Goal: Complete application form

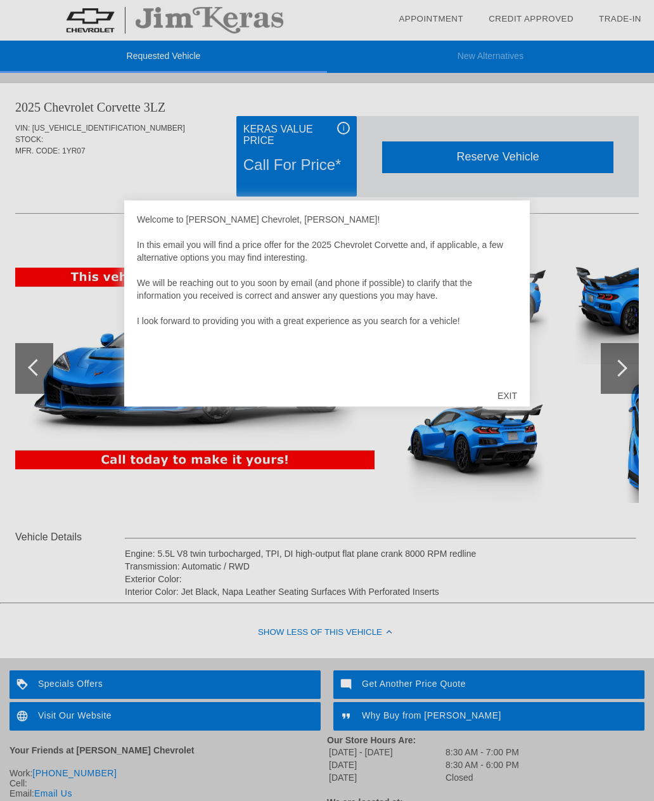
click at [516, 390] on div "EXIT" at bounding box center [507, 396] width 45 height 38
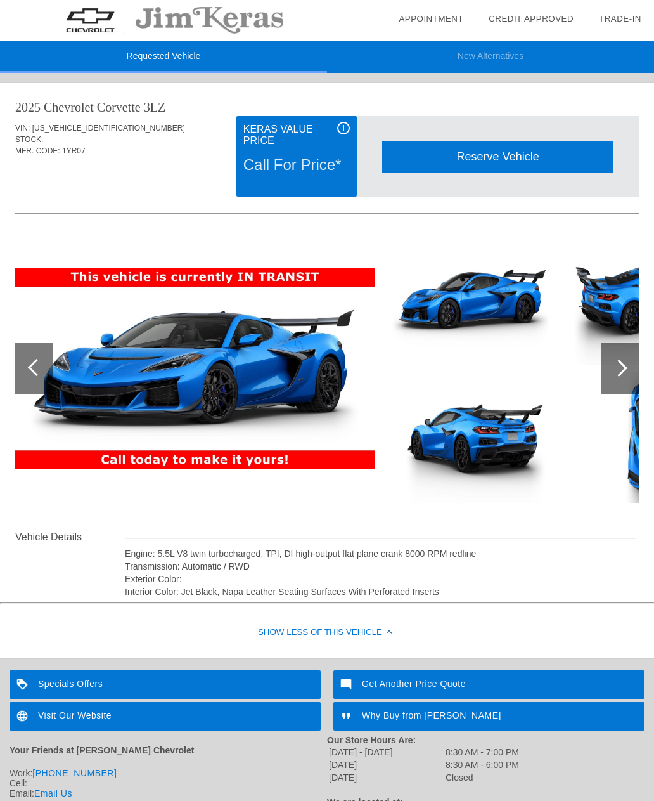
click at [622, 364] on div at bounding box center [619, 368] width 17 height 17
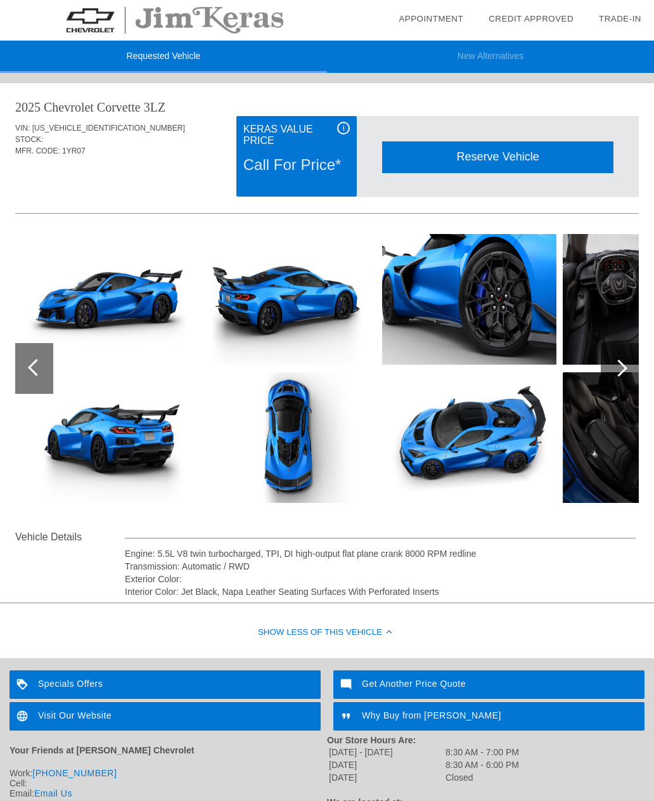
click at [622, 361] on div at bounding box center [620, 368] width 38 height 51
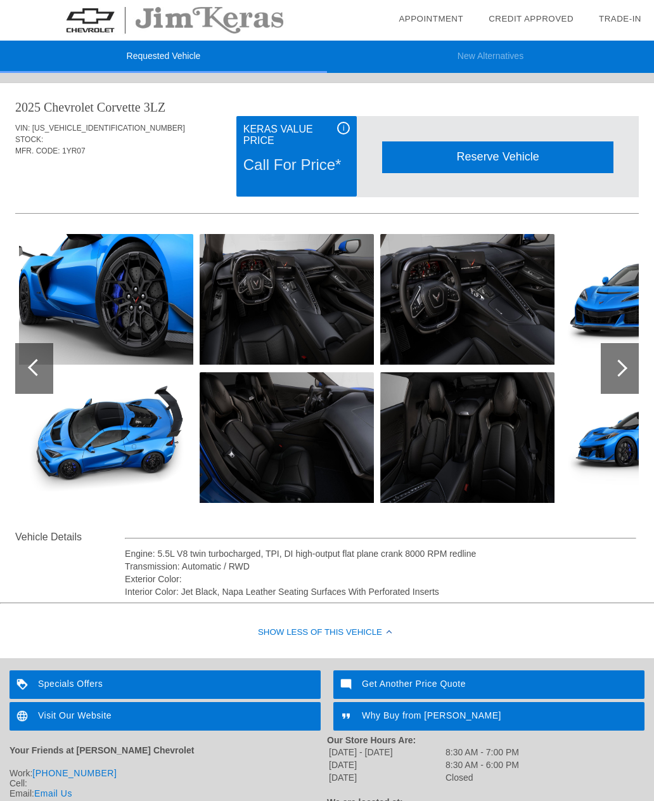
click at [620, 363] on div at bounding box center [619, 368] width 17 height 17
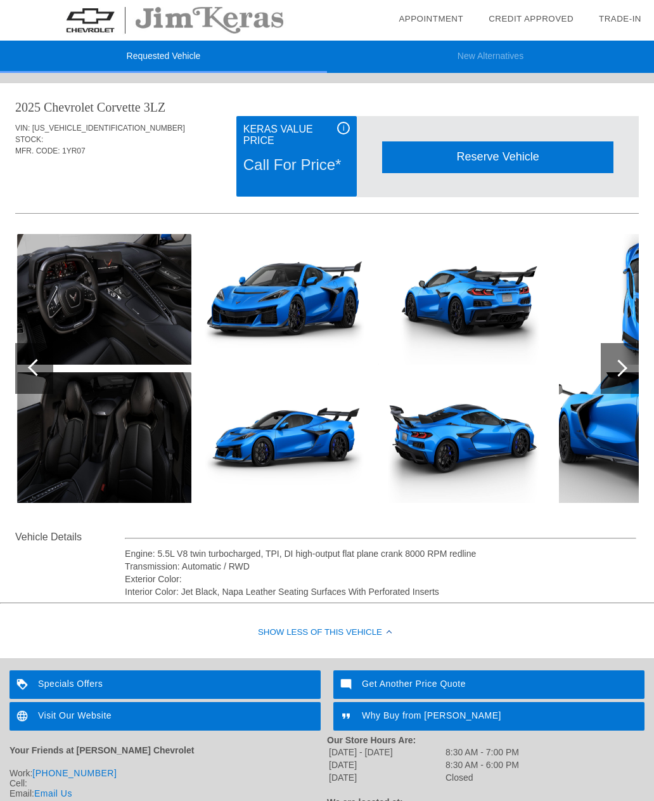
click at [618, 362] on div at bounding box center [619, 368] width 17 height 17
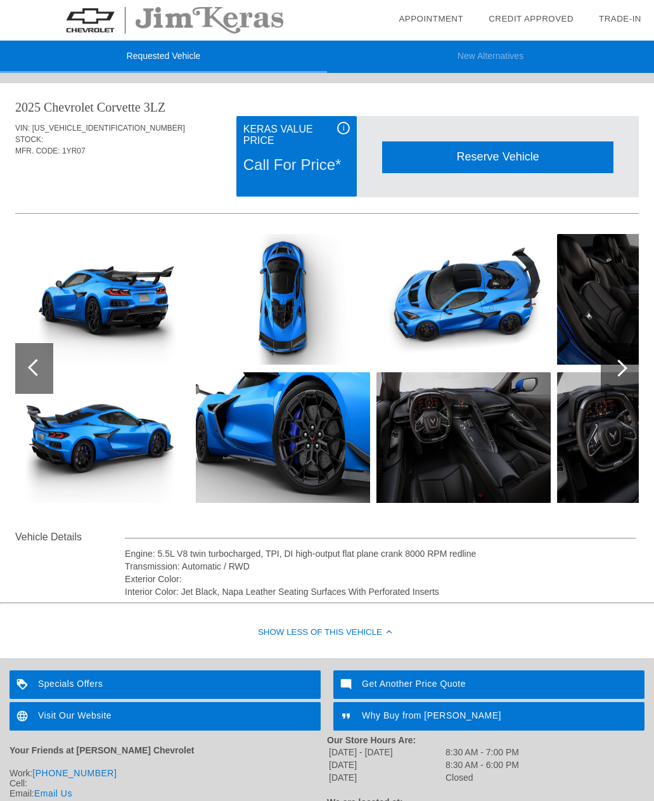
click at [618, 364] on div at bounding box center [619, 368] width 17 height 17
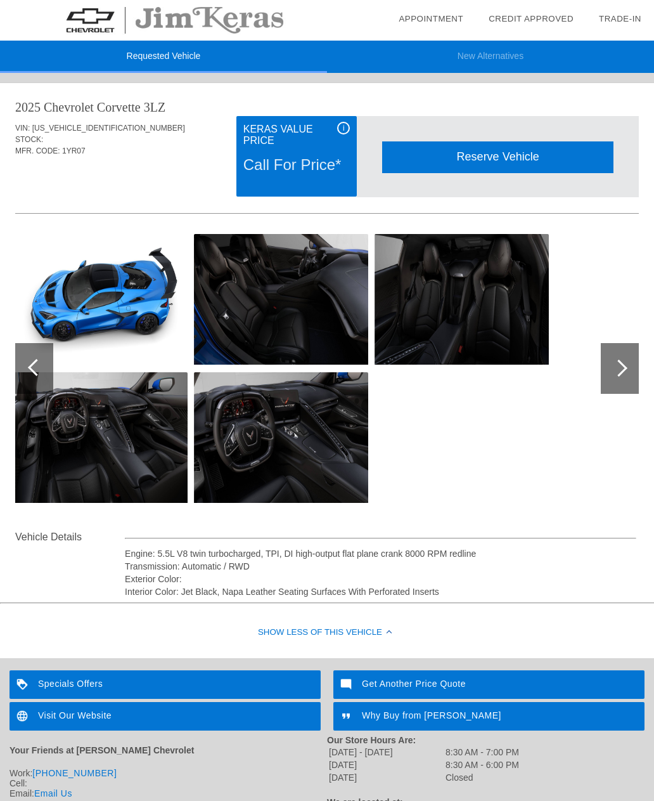
click at [616, 365] on div at bounding box center [619, 368] width 17 height 17
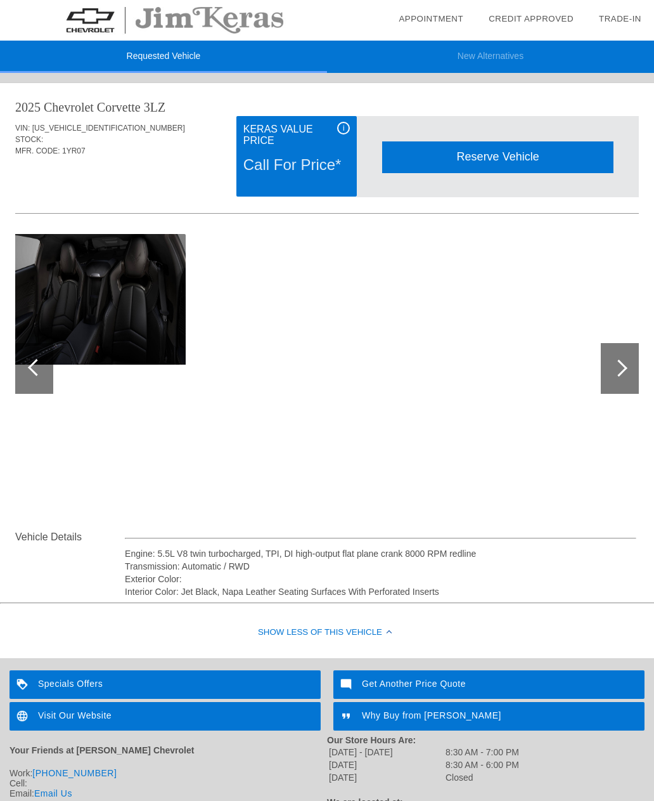
click at [32, 365] on div at bounding box center [36, 367] width 17 height 17
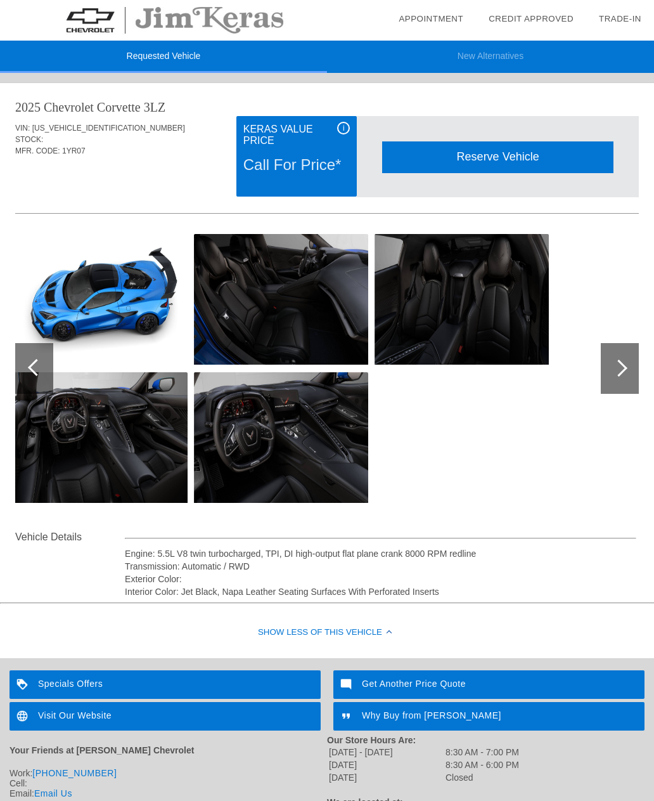
click at [34, 358] on div at bounding box center [34, 368] width 38 height 51
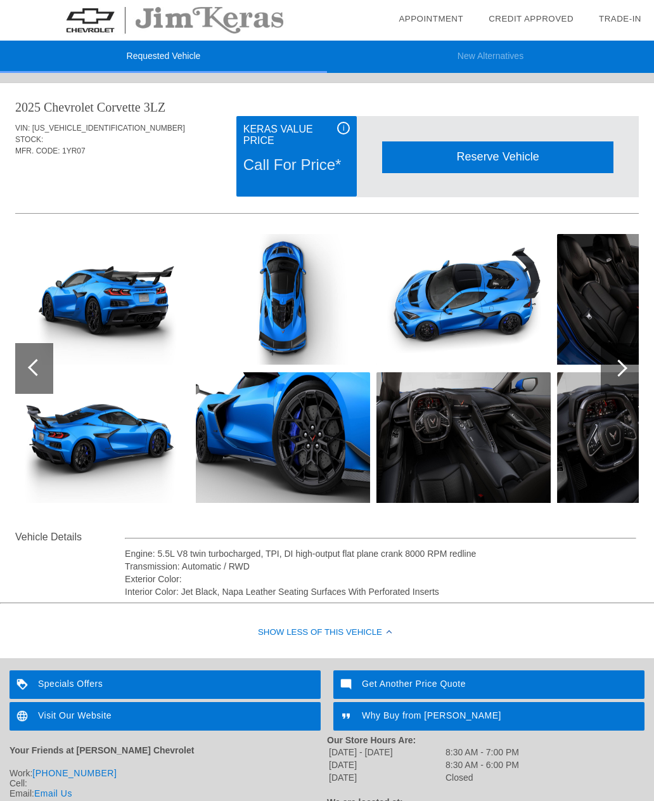
click at [558, 160] on div "Reserve Vehicle" at bounding box center [497, 156] width 231 height 31
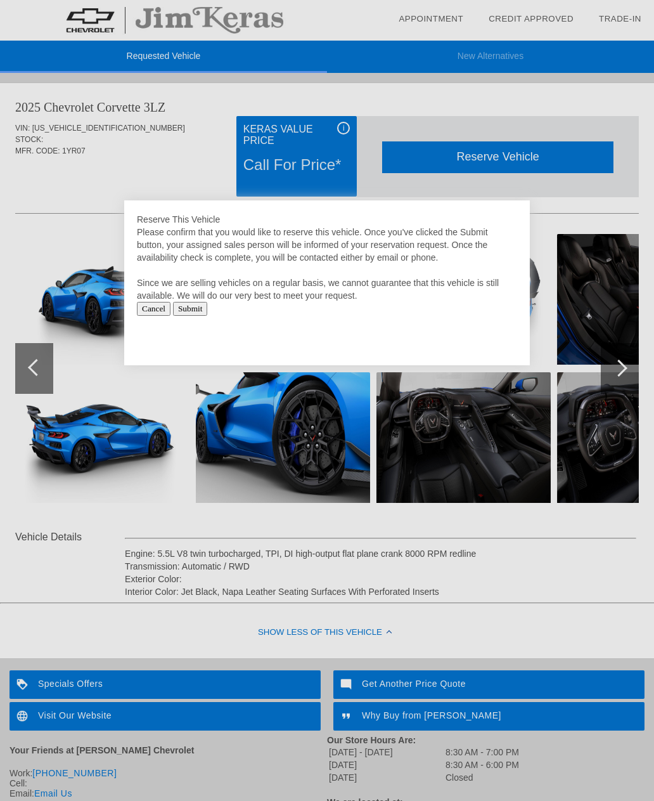
click at [208, 309] on input "Submit" at bounding box center [190, 309] width 35 height 14
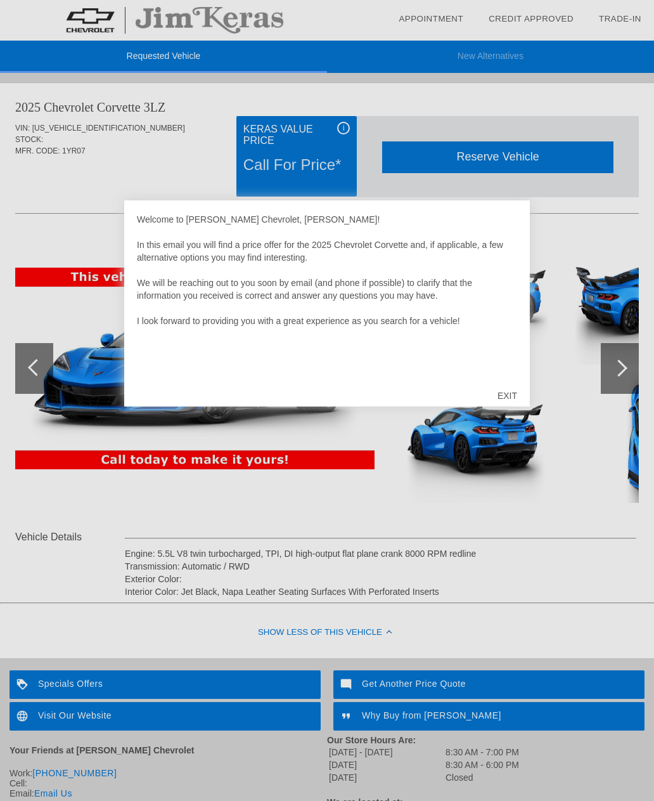
click at [490, 394] on div "EXIT" at bounding box center [507, 396] width 45 height 38
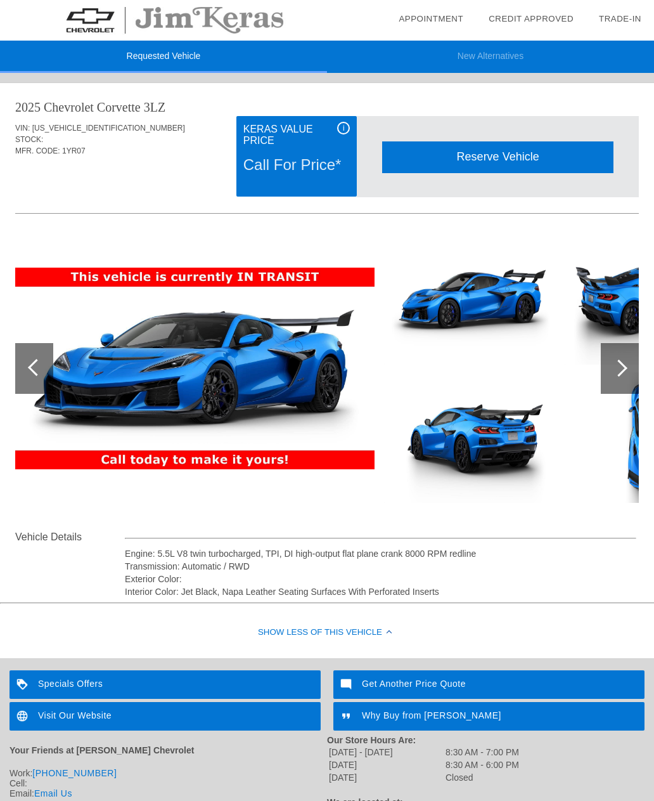
click at [505, 397] on img at bounding box center [471, 437] width 174 height 131
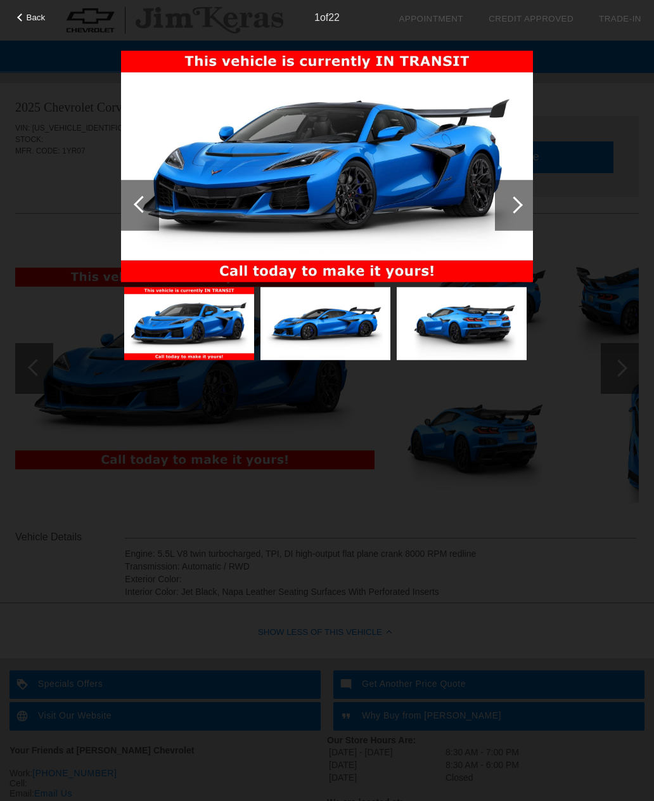
click at [519, 207] on div at bounding box center [514, 204] width 17 height 17
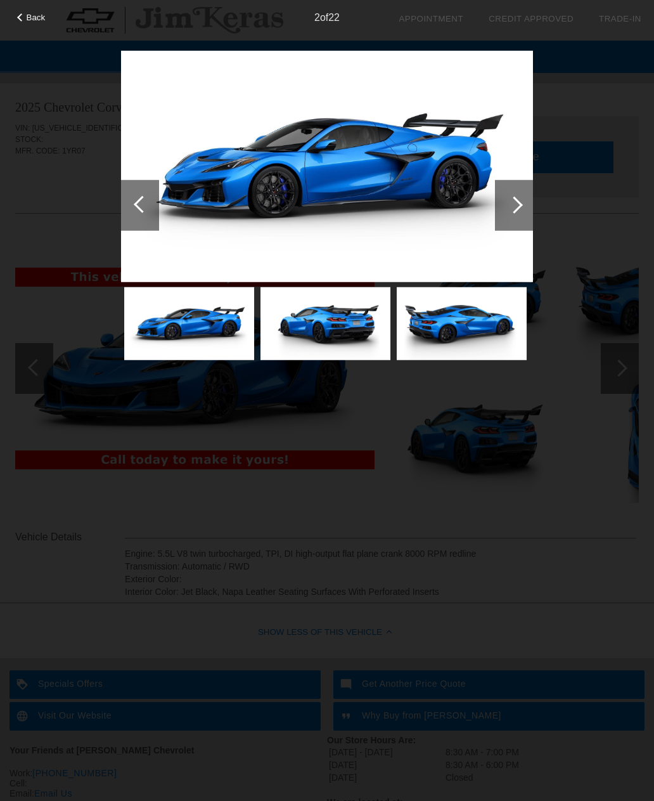
click at [501, 206] on div at bounding box center [514, 204] width 38 height 51
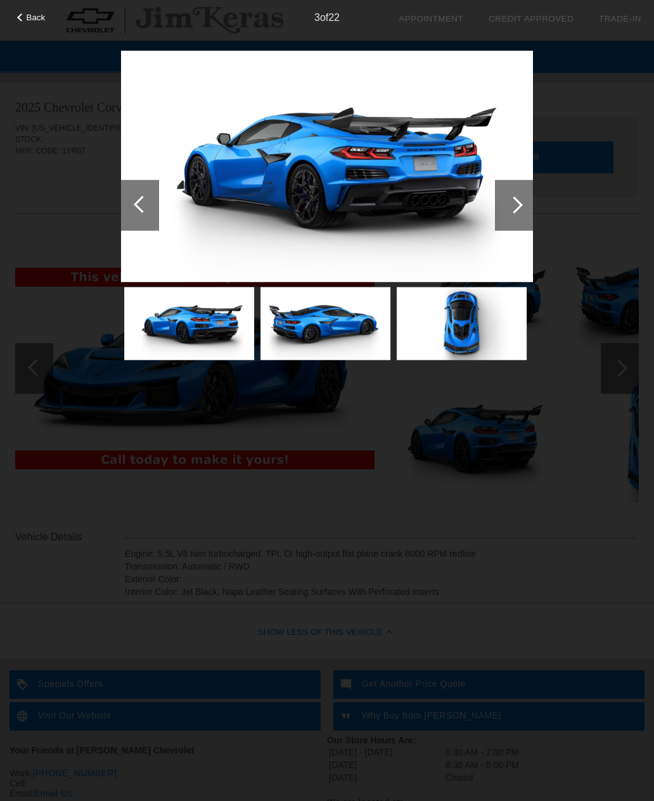
click at [515, 201] on div at bounding box center [514, 204] width 17 height 17
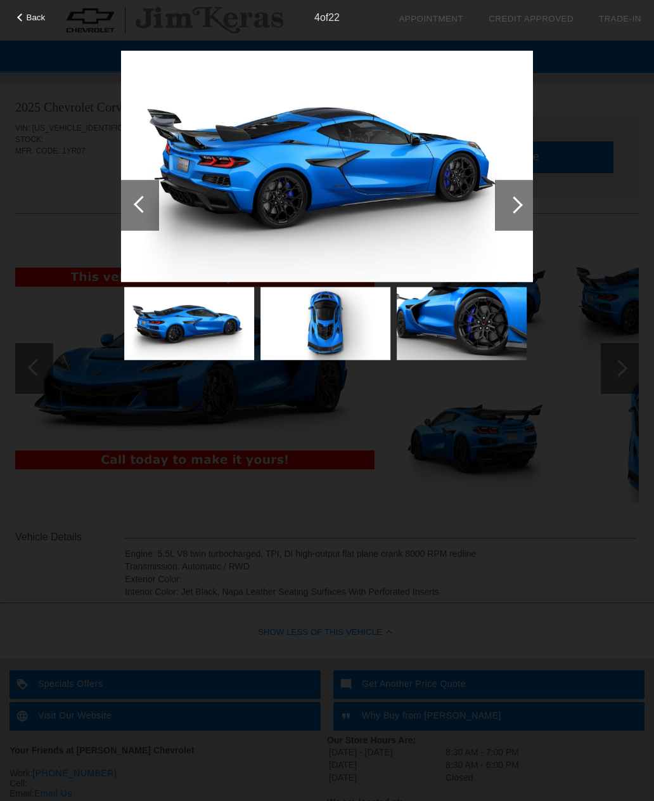
click at [24, 14] on div "Back" at bounding box center [31, 16] width 63 height 6
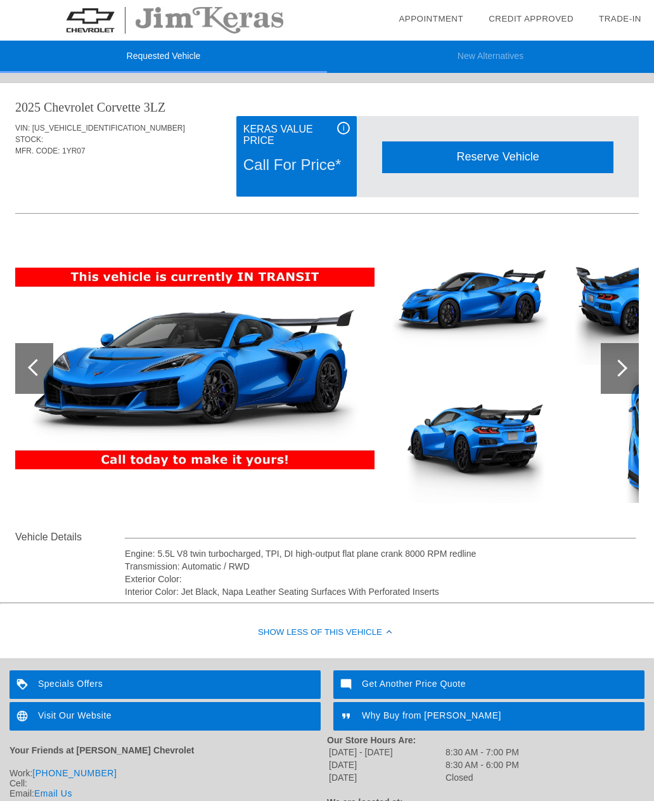
click at [618, 369] on div at bounding box center [619, 368] width 17 height 17
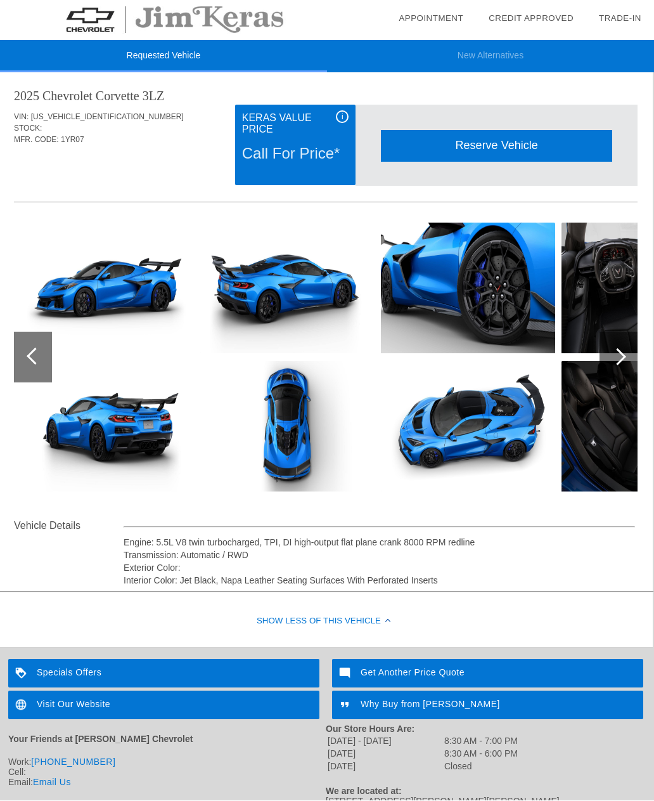
click at [620, 375] on div at bounding box center [619, 357] width 38 height 51
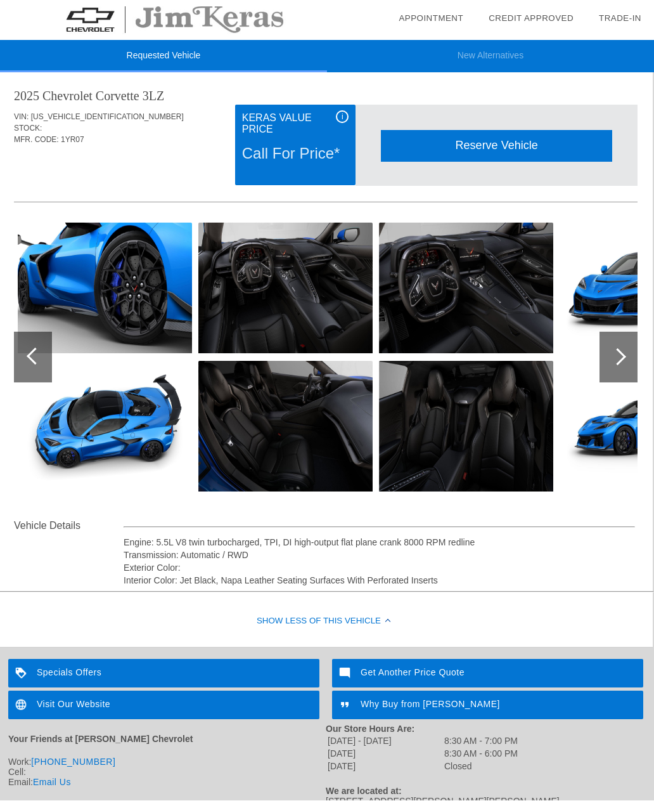
scroll to position [11, 1]
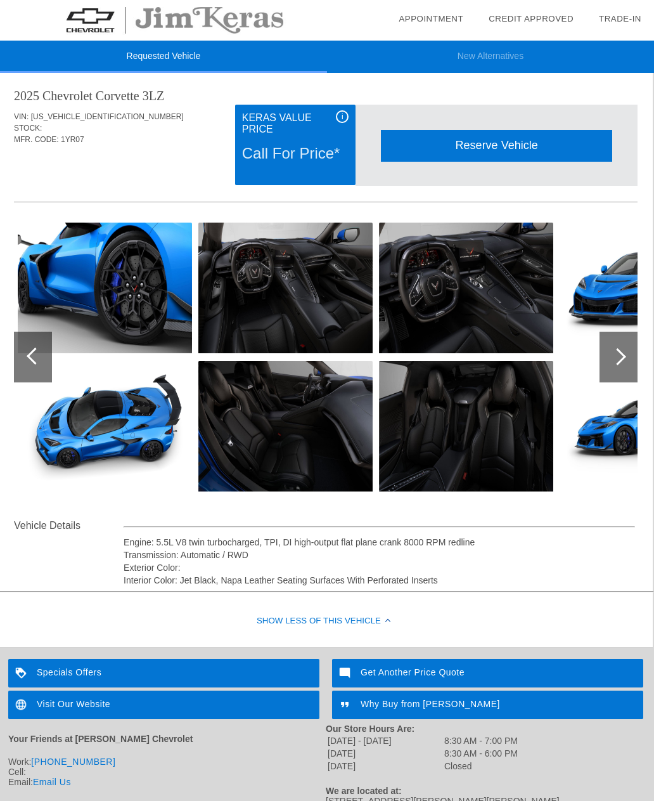
click at [615, 355] on div at bounding box center [617, 356] width 17 height 17
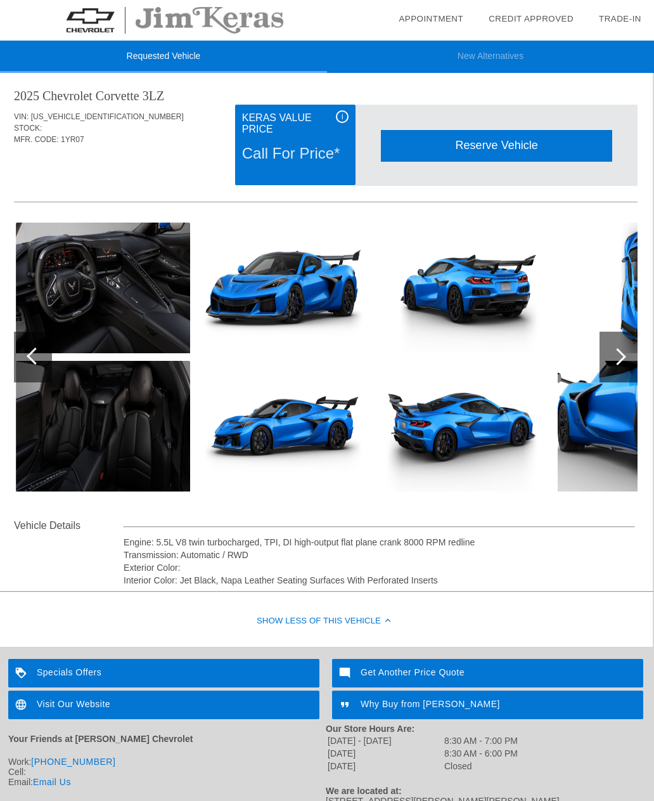
click at [614, 361] on div at bounding box center [619, 357] width 38 height 51
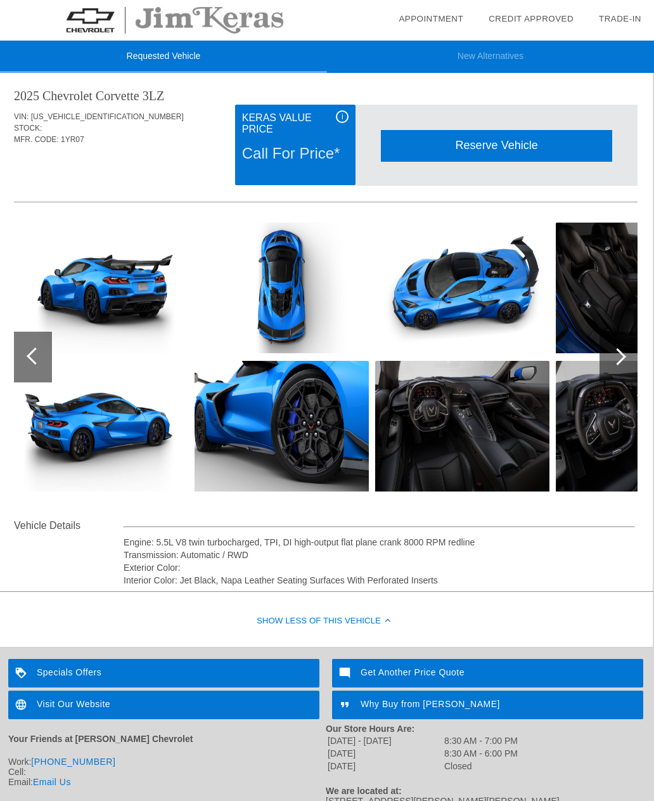
click at [616, 364] on div at bounding box center [619, 357] width 38 height 51
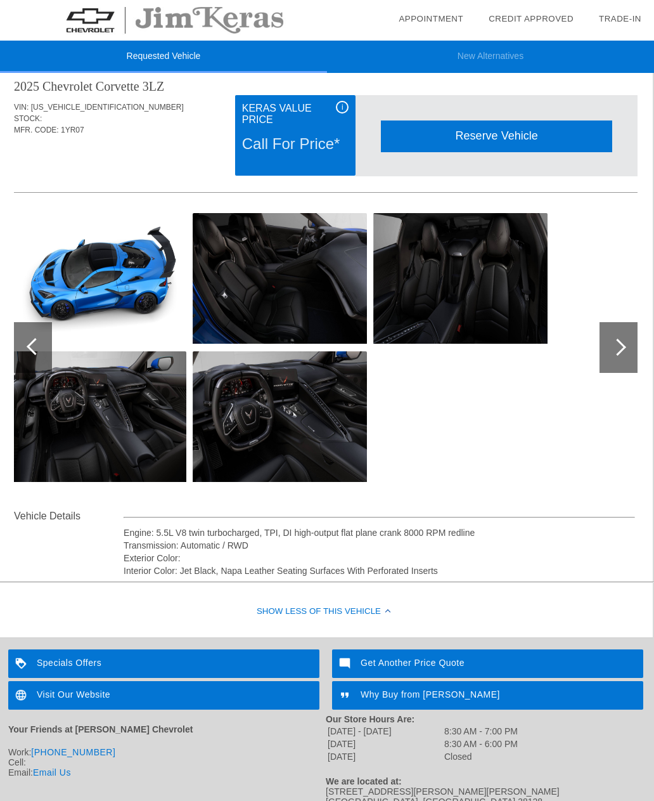
scroll to position [24, 1]
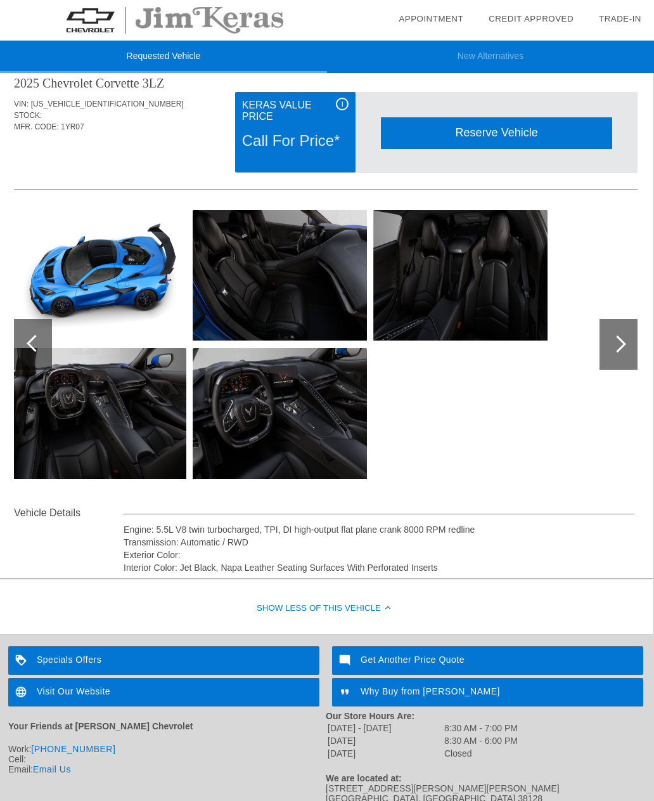
click at [31, 377] on img at bounding box center [99, 413] width 174 height 131
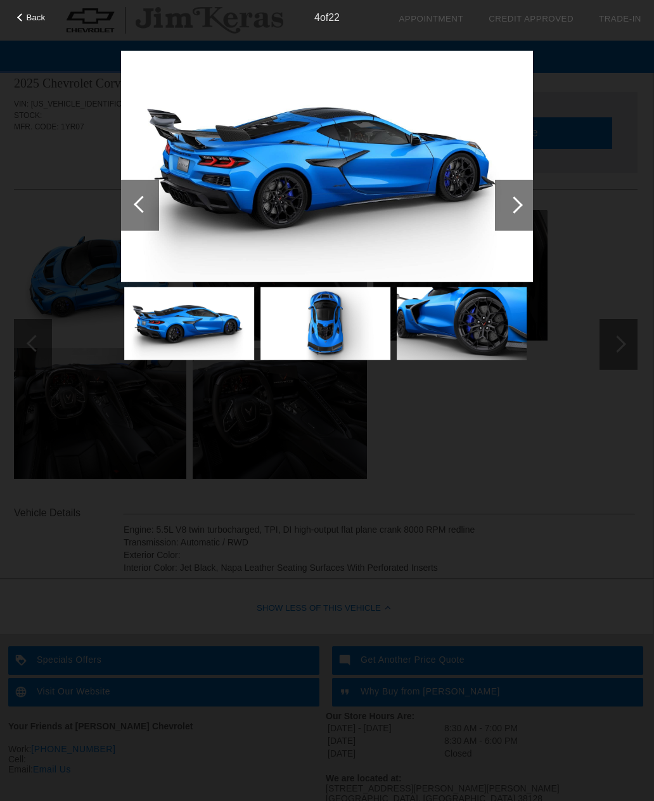
click at [140, 206] on div at bounding box center [142, 203] width 17 height 17
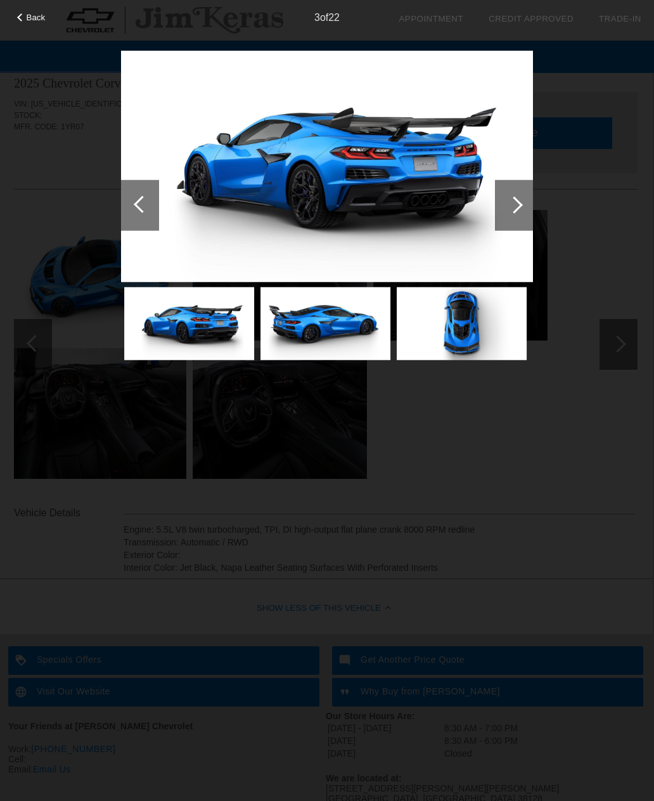
click at [516, 206] on div at bounding box center [514, 204] width 17 height 17
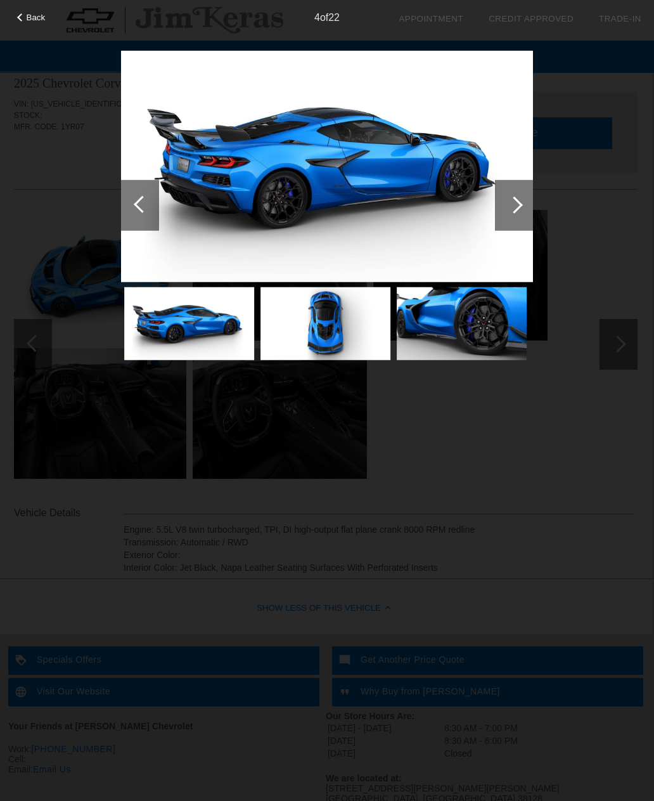
click at [25, 15] on div "Back" at bounding box center [31, 16] width 63 height 6
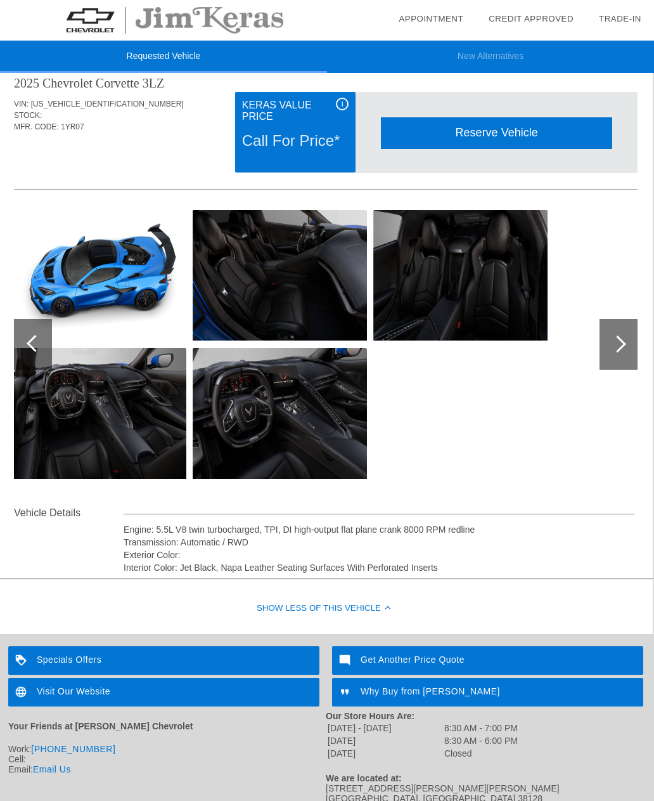
scroll to position [23, 0]
